Goal: Task Accomplishment & Management: Manage account settings

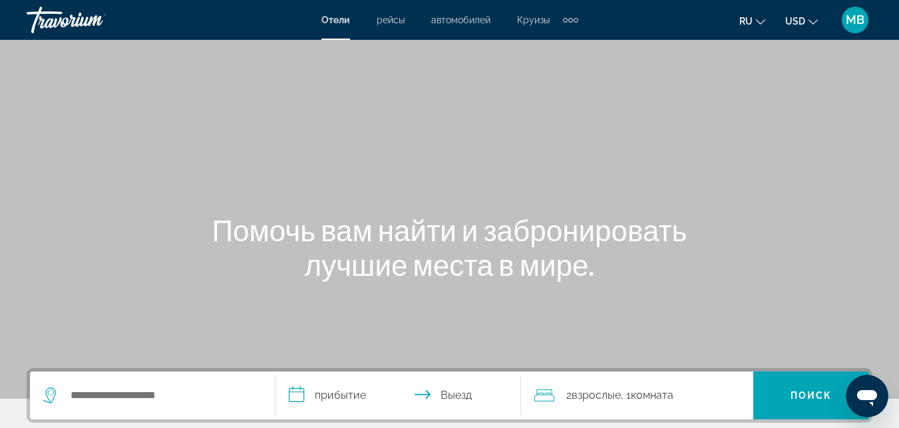
click at [856, 25] on span "MB" at bounding box center [855, 19] width 19 height 13
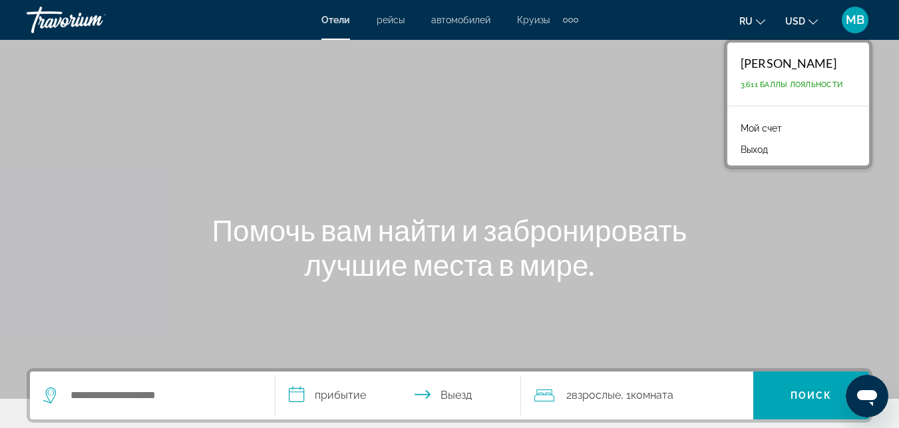
click at [752, 131] on link "Мой счет" at bounding box center [761, 128] width 55 height 17
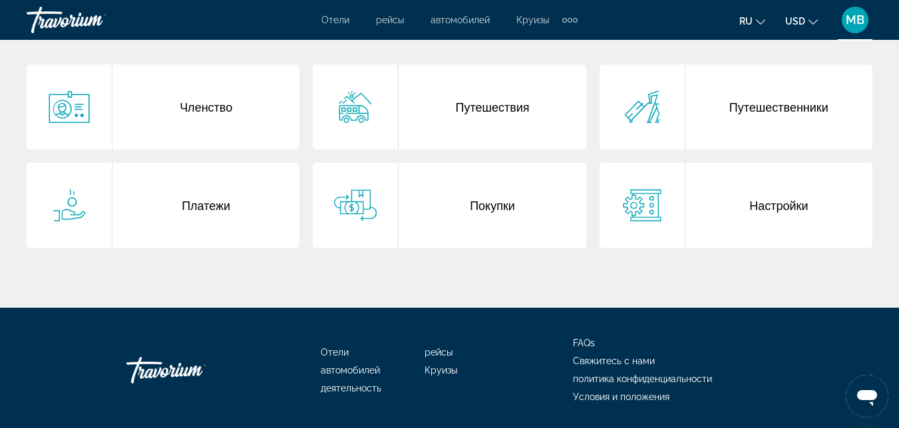
scroll to position [279, 0]
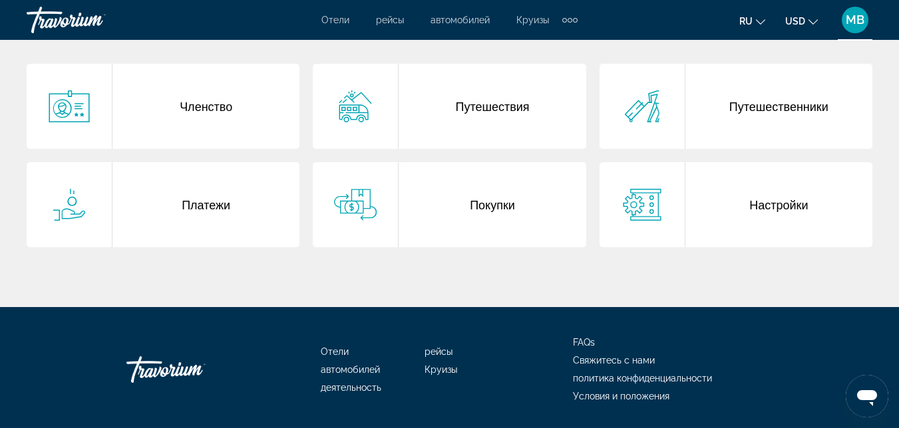
click at [445, 224] on div "Покупки" at bounding box center [492, 204] width 187 height 85
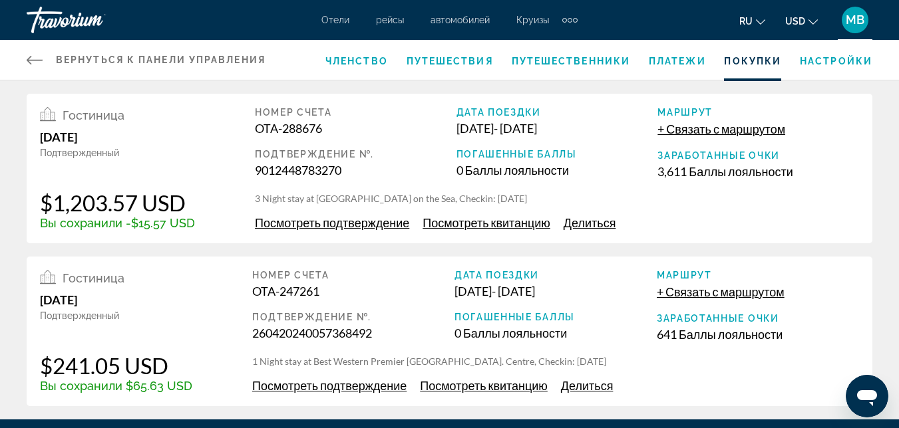
click at [347, 224] on span "Посмотреть подтверждение" at bounding box center [332, 223] width 154 height 15
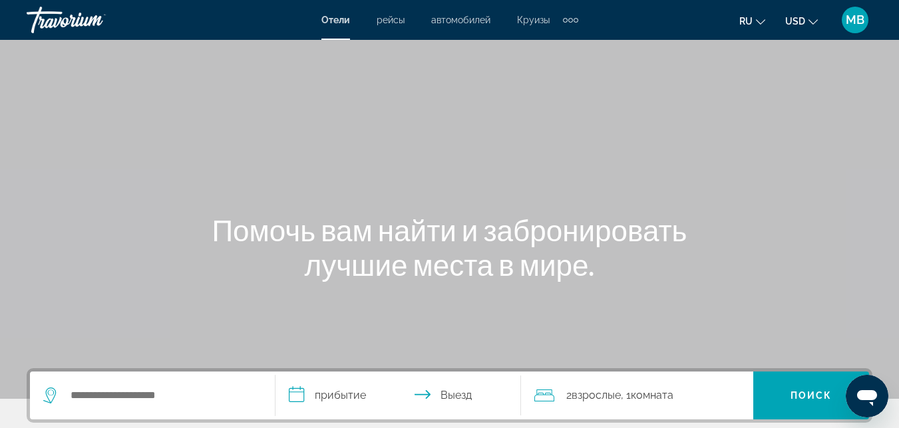
click at [858, 30] on div "MB" at bounding box center [855, 20] width 27 height 27
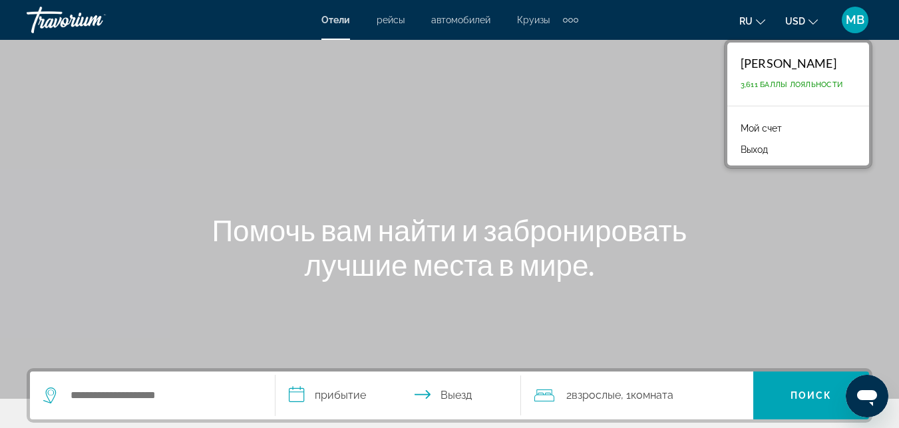
click at [746, 126] on link "Мой счет" at bounding box center [761, 128] width 55 height 17
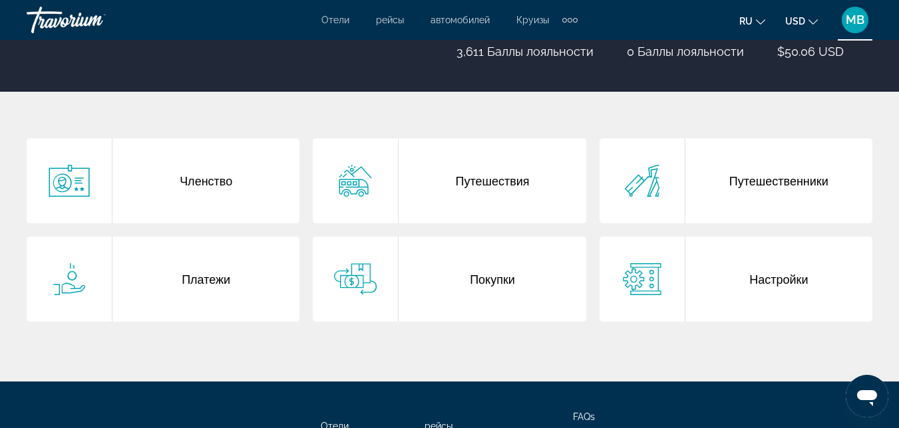
scroll to position [214, 0]
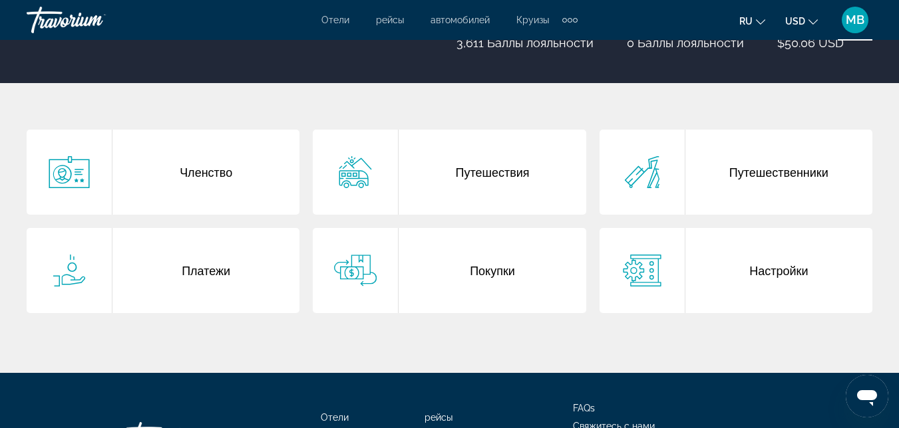
click at [478, 264] on div "Покупки" at bounding box center [492, 270] width 187 height 85
